Goal: Information Seeking & Learning: Learn about a topic

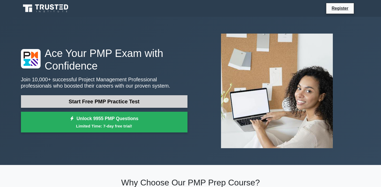
click at [89, 101] on link "Start Free PMP Practice Test" at bounding box center [104, 101] width 167 height 13
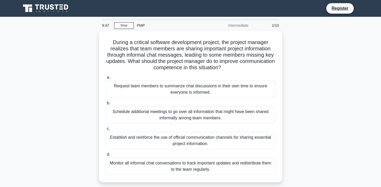
click at [294, 58] on div "During a critical software development project, the project manager realizes th…" at bounding box center [191, 110] width 346 height 158
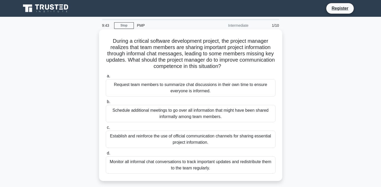
click at [253, 58] on h5 "During a critical software development project, the project manager realizes th…" at bounding box center [190, 54] width 171 height 32
click at [219, 141] on div "Establish and reinforce the use of official communication channels for sharing …" at bounding box center [191, 138] width 170 height 17
click at [106, 129] on input "c. Establish and reinforce the use of official communication channels for shari…" at bounding box center [106, 127] width 0 height 3
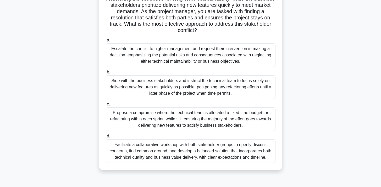
scroll to position [69, 0]
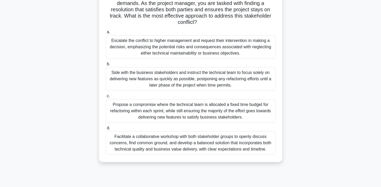
click at [184, 144] on div "Facilitate a collaborative workshop with both stakeholder groups to openly disc…" at bounding box center [191, 143] width 170 height 24
click at [106, 130] on input "d. Facilitate a collaborative workshop with both stakeholder groups to openly d…" at bounding box center [106, 127] width 0 height 3
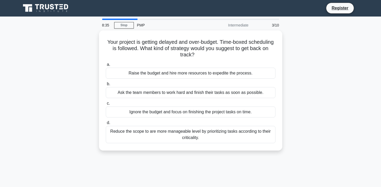
scroll to position [0, 0]
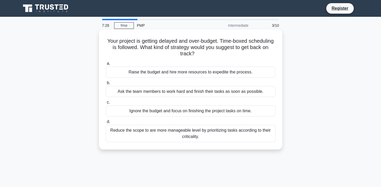
click at [226, 136] on div "Reduce the scope to are more manageable level by prioritizing tasks according t…" at bounding box center [191, 133] width 170 height 17
click at [106, 123] on input "d. Reduce the scope to are more manageable level by prioritizing tasks accordin…" at bounding box center [106, 121] width 0 height 3
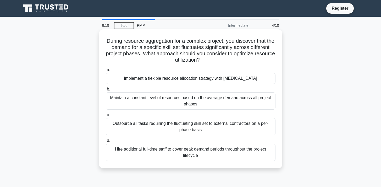
click at [243, 129] on div "Outsource all tasks requiring the fluctuating skill set to external contractors…" at bounding box center [191, 126] width 170 height 17
click at [106, 117] on input "c. Outsource all tasks requiring the fluctuating skill set to external contract…" at bounding box center [106, 114] width 0 height 3
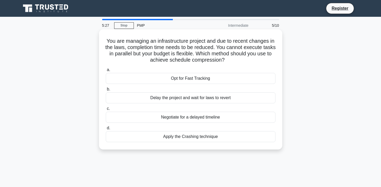
click at [180, 80] on div "Opt for Fast Tracking" at bounding box center [191, 78] width 170 height 11
click at [106, 72] on input "a. Opt for Fast Tracking" at bounding box center [106, 69] width 0 height 3
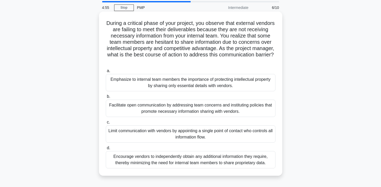
scroll to position [19, 0]
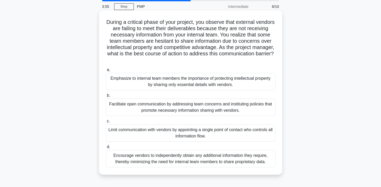
click at [254, 133] on div "Limit communication with vendors by appointing a single point of contact who co…" at bounding box center [191, 132] width 170 height 17
click at [106, 123] on input "c. Limit communication with vendors by appointing a single point of contact who…" at bounding box center [106, 120] width 0 height 3
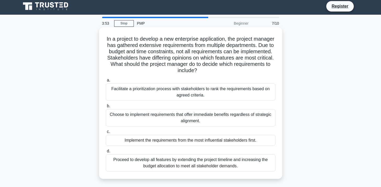
scroll to position [9, 0]
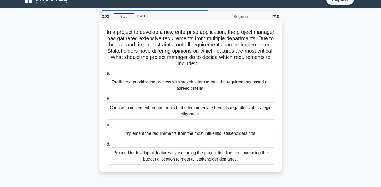
click at [211, 86] on div "Facilitate a prioritization process with stakeholders to rank the requirements …" at bounding box center [191, 84] width 170 height 17
click at [106, 75] on input "a. Facilitate a prioritization process with stakeholders to rank the requiremen…" at bounding box center [106, 73] width 0 height 3
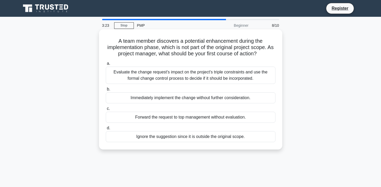
scroll to position [0, 0]
click at [270, 79] on div "Evaluate the change request's impact on the project's triple constraints and us…" at bounding box center [191, 75] width 170 height 17
click at [106, 65] on input "a. Evaluate the change request's impact on the project's triple constraints and…" at bounding box center [106, 63] width 0 height 3
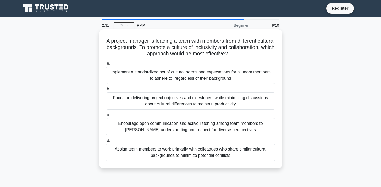
click at [250, 128] on div "Encourage open communication and active listening among team members to foster …" at bounding box center [191, 126] width 170 height 17
click at [106, 117] on input "c. Encourage open communication and active listening among team members to fost…" at bounding box center [106, 114] width 0 height 3
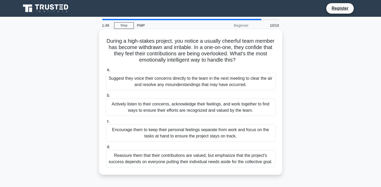
click at [236, 106] on div "Actively listen to their concerns, acknowledge their feelings, and work togethe…" at bounding box center [191, 106] width 170 height 17
click at [106, 97] on input "b. Actively listen to their concerns, acknowledge their feelings, and work toge…" at bounding box center [106, 95] width 0 height 3
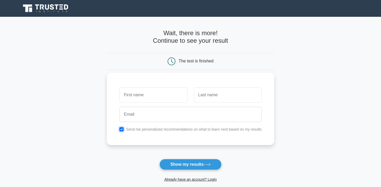
click at [124, 129] on input "checkbox" at bounding box center [121, 129] width 4 height 4
checkbox input "false"
click at [181, 162] on button "Show my results" at bounding box center [191, 164] width 62 height 11
click at [161, 98] on input "text" at bounding box center [153, 94] width 68 height 15
type input "[PERSON_NAME]"
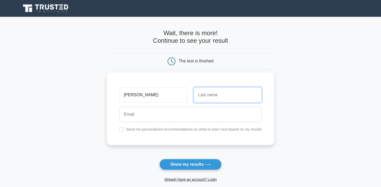
click at [208, 94] on input "text" at bounding box center [228, 94] width 68 height 15
type input "[PERSON_NAME]"
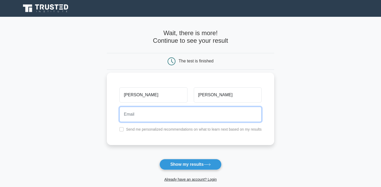
click at [193, 118] on input "email" at bounding box center [190, 114] width 142 height 15
type input "[EMAIL_ADDRESS][DOMAIN_NAME]"
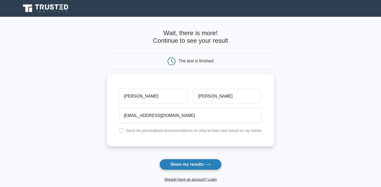
click at [200, 167] on button "Show my results" at bounding box center [191, 164] width 62 height 11
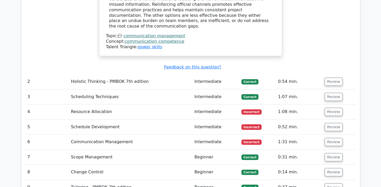
scroll to position [694, 0]
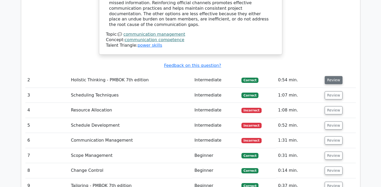
click at [331, 76] on button "Review" at bounding box center [334, 80] width 18 height 8
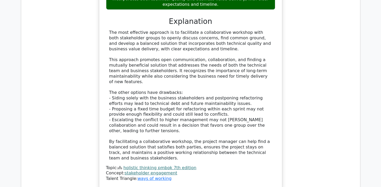
scroll to position [1046, 0]
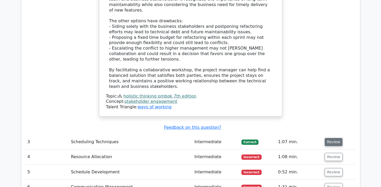
click at [339, 138] on button "Review" at bounding box center [334, 142] width 18 height 8
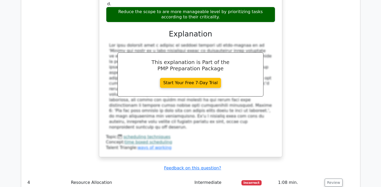
scroll to position [1307, 0]
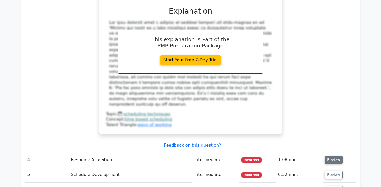
click at [338, 156] on button "Review" at bounding box center [334, 160] width 18 height 8
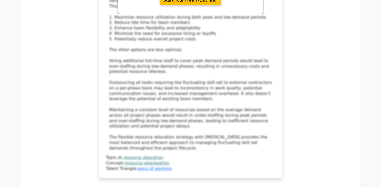
scroll to position [1700, 0]
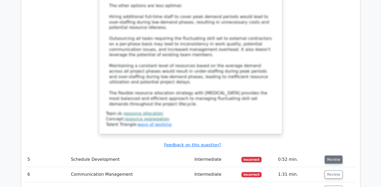
click at [336, 155] on button "Review" at bounding box center [334, 159] width 18 height 8
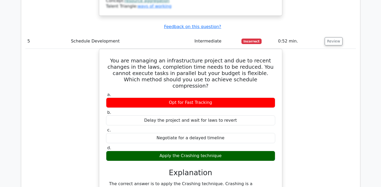
scroll to position [1854, 0]
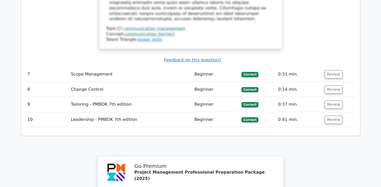
scroll to position [2318, 0]
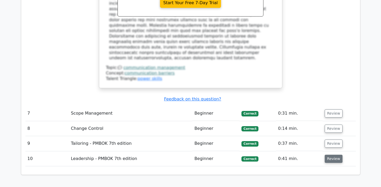
click at [333, 155] on button "Review" at bounding box center [334, 159] width 18 height 8
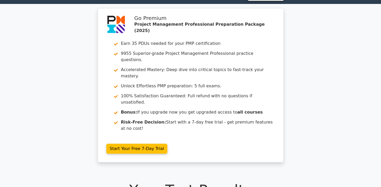
scroll to position [0, 0]
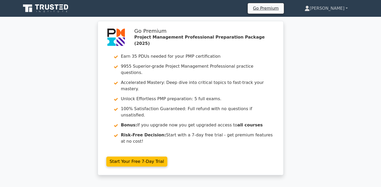
click at [340, 9] on link "[PERSON_NAME]" at bounding box center [326, 8] width 68 height 10
click at [341, 8] on link "[PERSON_NAME]" at bounding box center [326, 8] width 68 height 10
click at [53, 13] on icon at bounding box center [46, 8] width 50 height 10
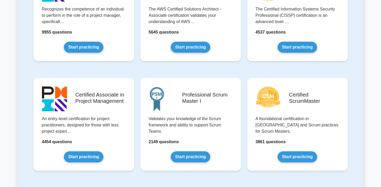
scroll to position [115, 0]
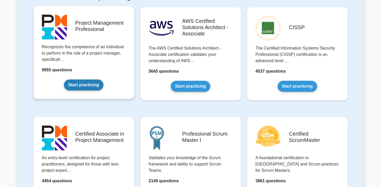
click at [92, 85] on link "Start practicing" at bounding box center [84, 84] width 40 height 11
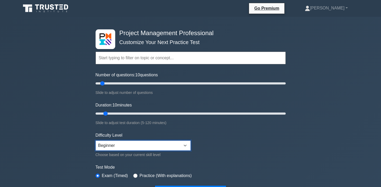
click at [139, 143] on select "Beginner Intermediate Expert" at bounding box center [143, 145] width 95 height 10
select select "intermediate"
click at [96, 140] on select "Beginner Intermediate Expert" at bounding box center [143, 145] width 95 height 10
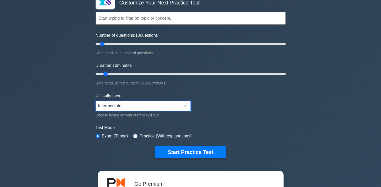
scroll to position [43, 0]
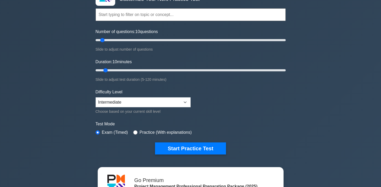
click at [177, 133] on label "Practice (With explanations)" at bounding box center [166, 132] width 52 height 6
click at [136, 134] on input "radio" at bounding box center [135, 132] width 4 height 4
radio input "true"
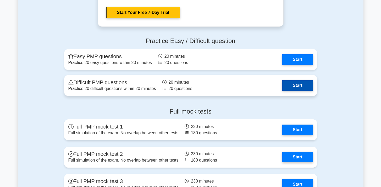
scroll to position [1632, 0]
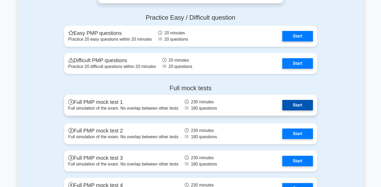
click at [303, 105] on link "Start" at bounding box center [297, 105] width 30 height 10
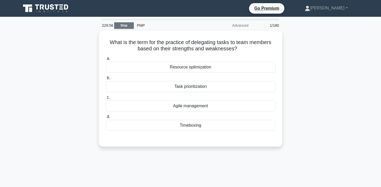
click at [125, 27] on link "Stop" at bounding box center [124, 25] width 20 height 7
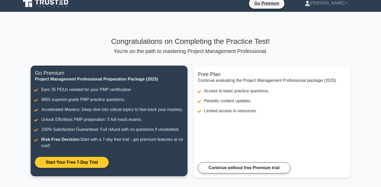
scroll to position [3, 0]
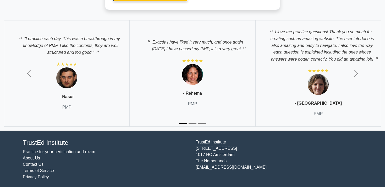
scroll to position [1668, 0]
